Goal: Task Accomplishment & Management: Complete application form

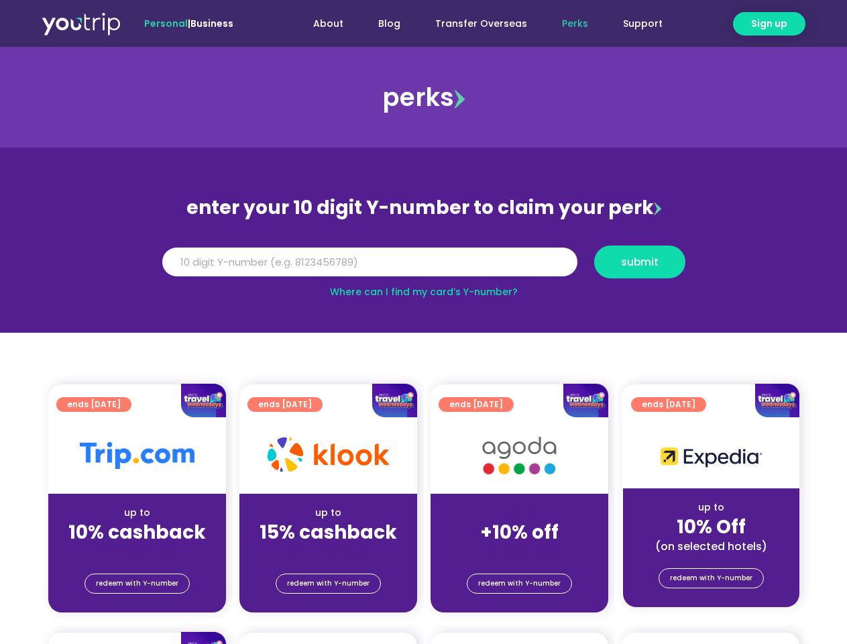
click at [423, 322] on section "enter your 10 digit Y-number to claim your perk Y Number submit Where can I fin…" at bounding box center [423, 239] width 847 height 185
click at [769, 23] on span "Sign up" at bounding box center [769, 24] width 36 height 14
click at [424, 261] on input "Y Number" at bounding box center [369, 261] width 415 height 29
click at [639, 261] on span "submit" at bounding box center [640, 262] width 38 height 10
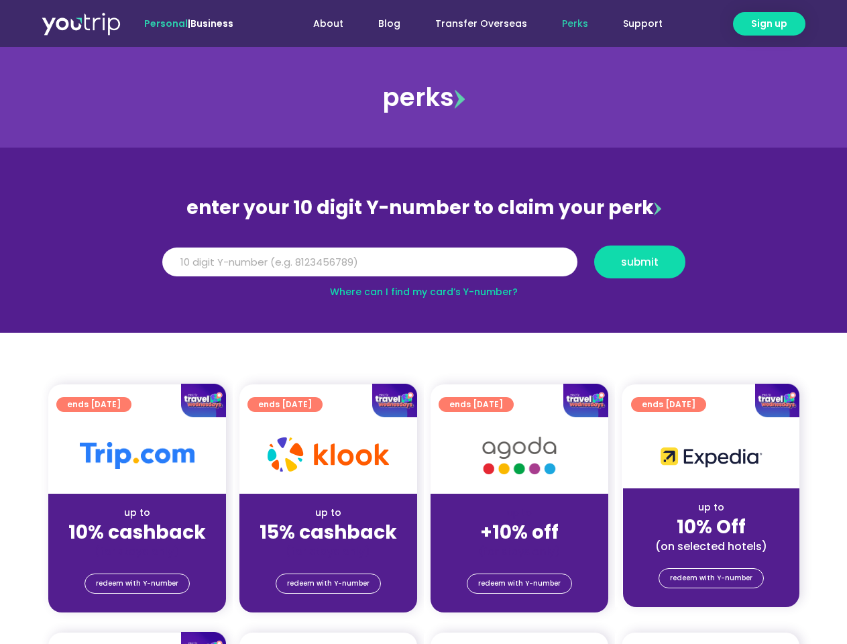
click at [640, 261] on span "submit" at bounding box center [640, 262] width 38 height 10
click at [639, 261] on span "submit" at bounding box center [640, 262] width 38 height 10
click at [137, 583] on span "redeem with Y-number" at bounding box center [137, 583] width 82 height 19
